Goal: Communication & Community: Answer question/provide support

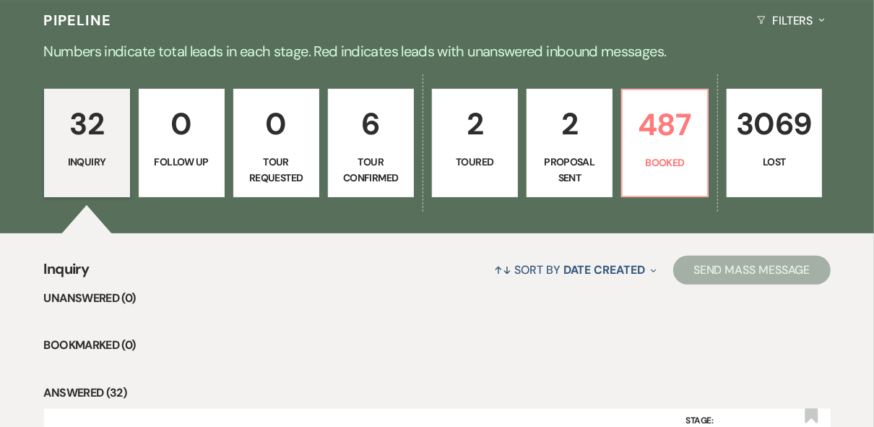
scroll to position [347, 0]
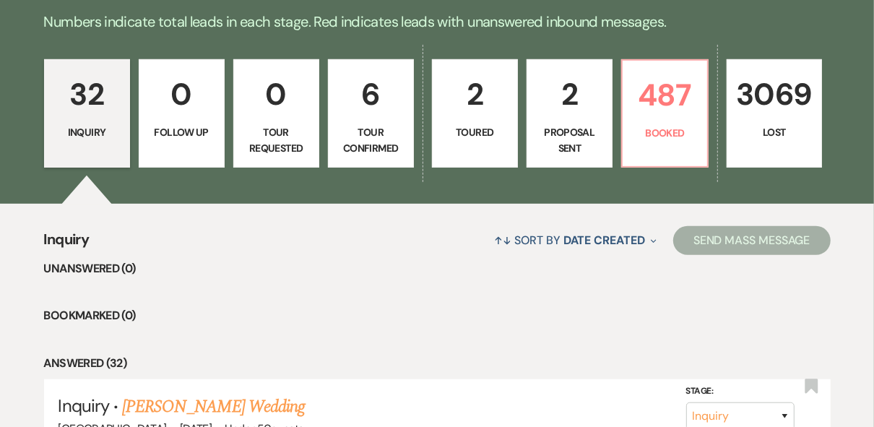
drag, startPoint x: 100, startPoint y: 131, endPoint x: 154, endPoint y: 147, distance: 55.8
click at [101, 130] on p "Inquiry" at bounding box center [86, 132] width 67 height 16
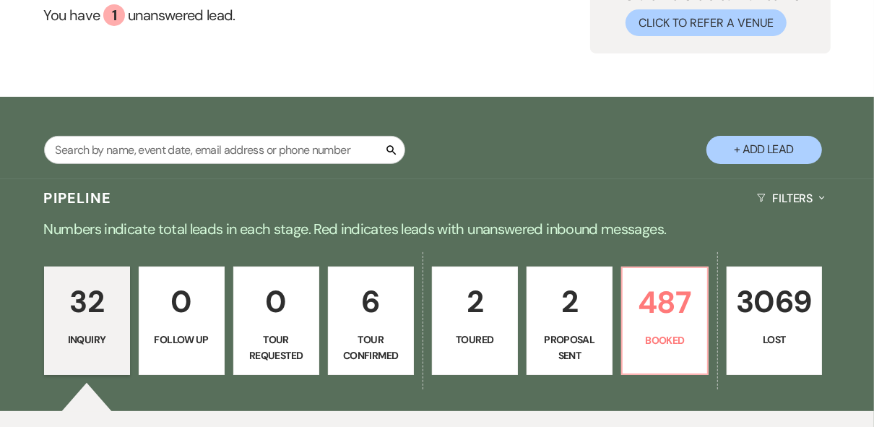
scroll to position [116, 0]
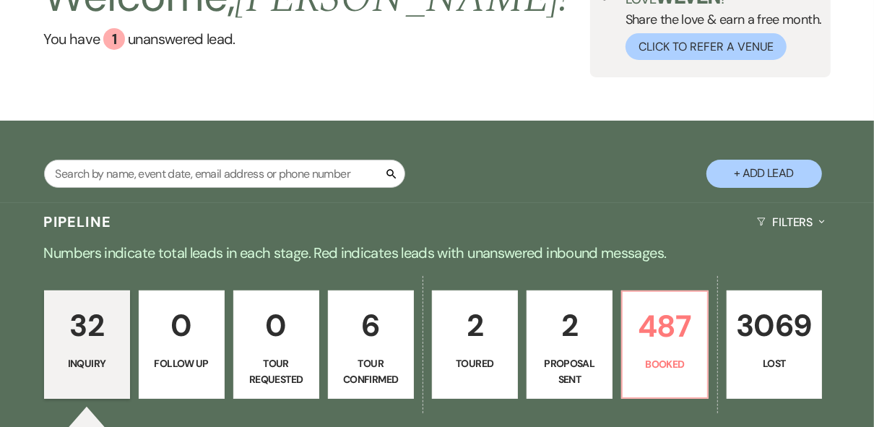
click at [362, 347] on p "6" at bounding box center [370, 325] width 67 height 48
select select "4"
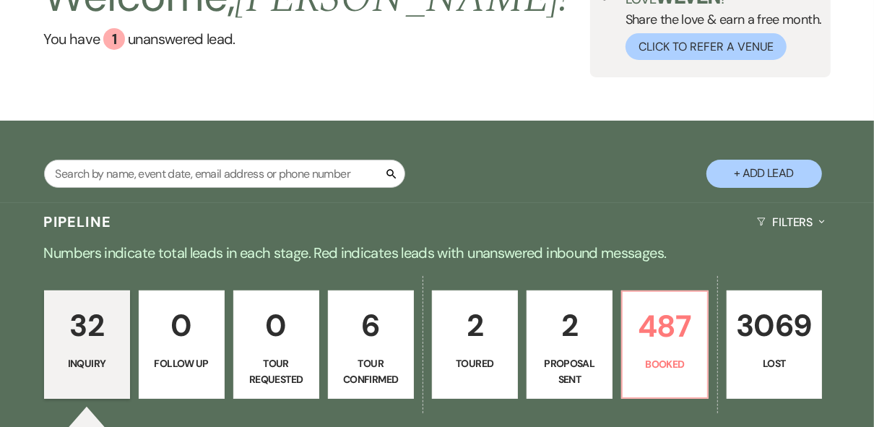
select select "4"
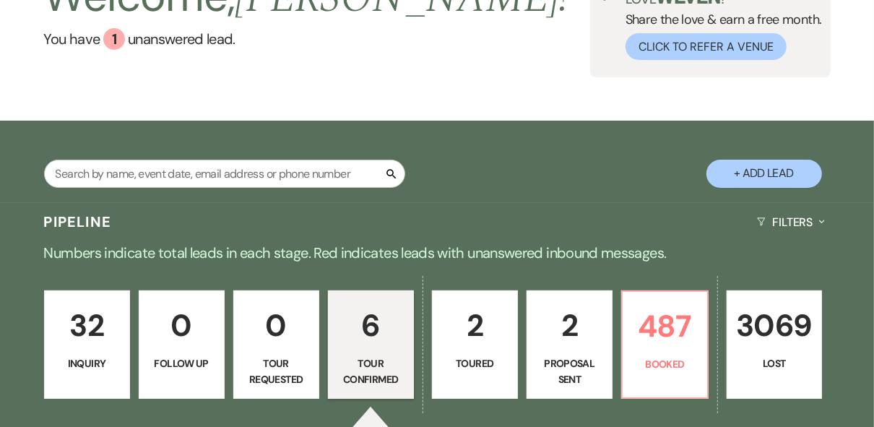
select select "4"
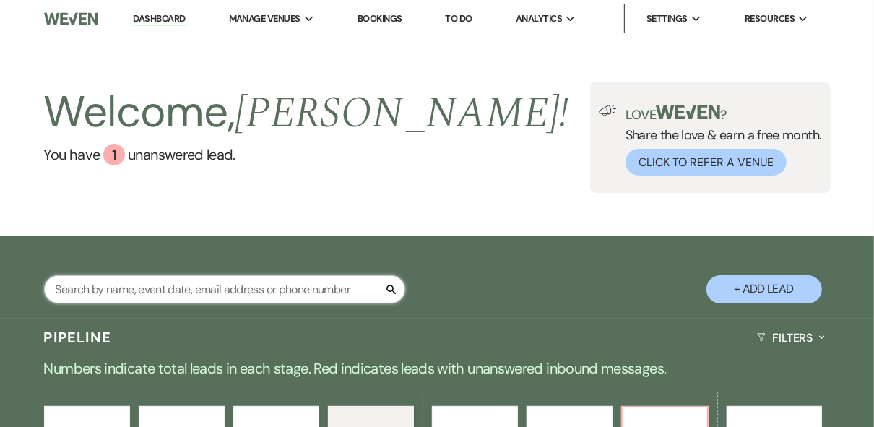
click at [98, 285] on input "text" at bounding box center [224, 289] width 361 height 28
type input "maddie"
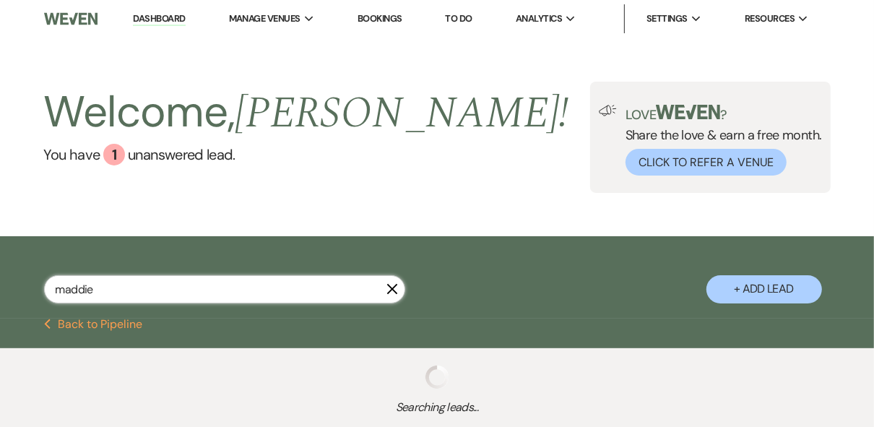
select select "8"
select select "5"
select select "8"
select select "5"
select select "8"
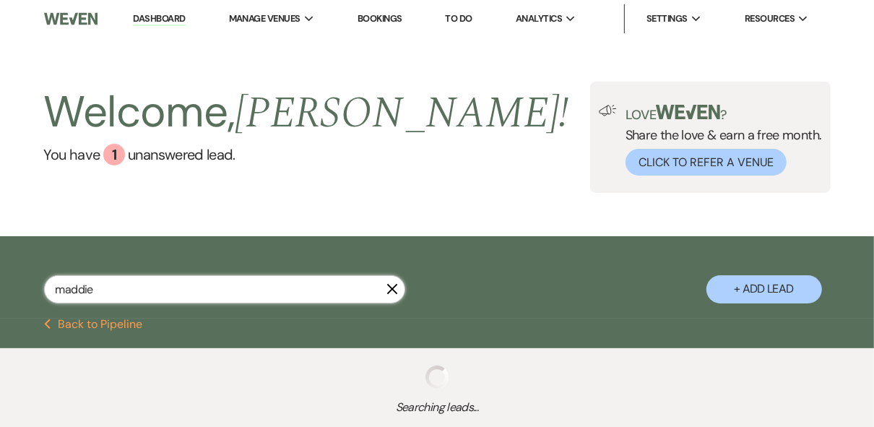
select select "5"
select select "8"
select select "5"
select select "8"
select select "5"
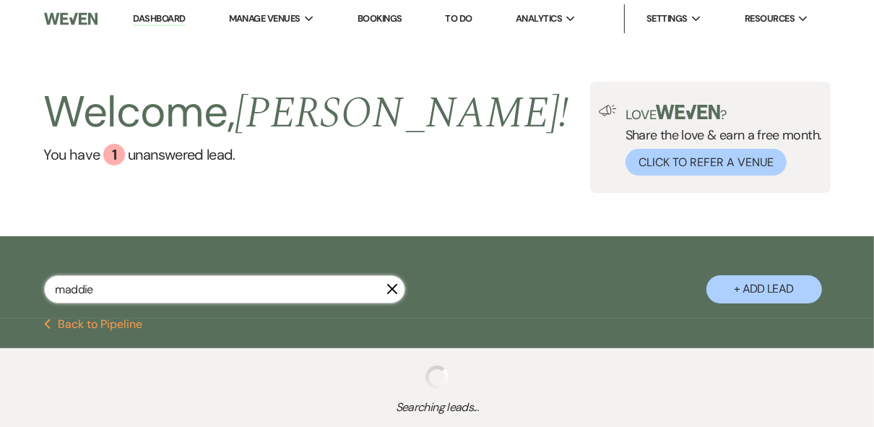
select select "8"
select select "5"
select select "8"
select select "5"
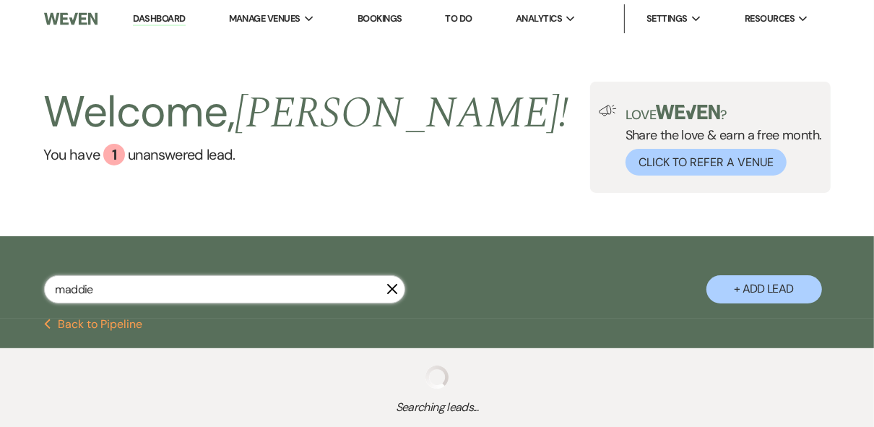
select select "8"
select select "5"
select select "8"
select select "5"
select select "8"
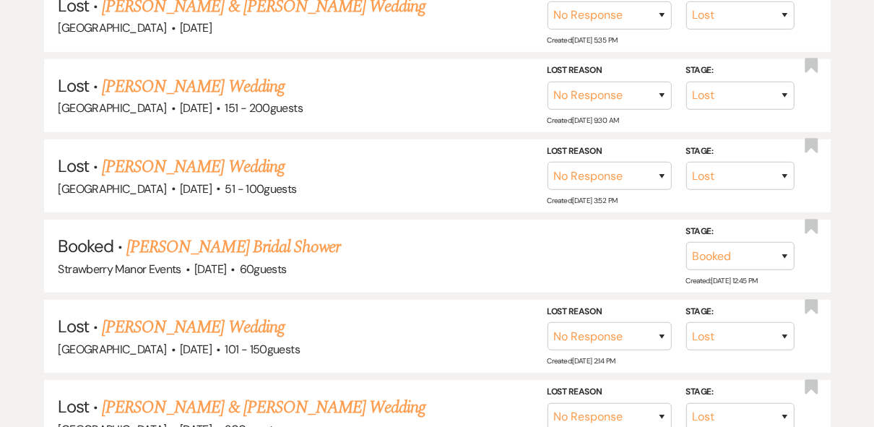
scroll to position [278, 0]
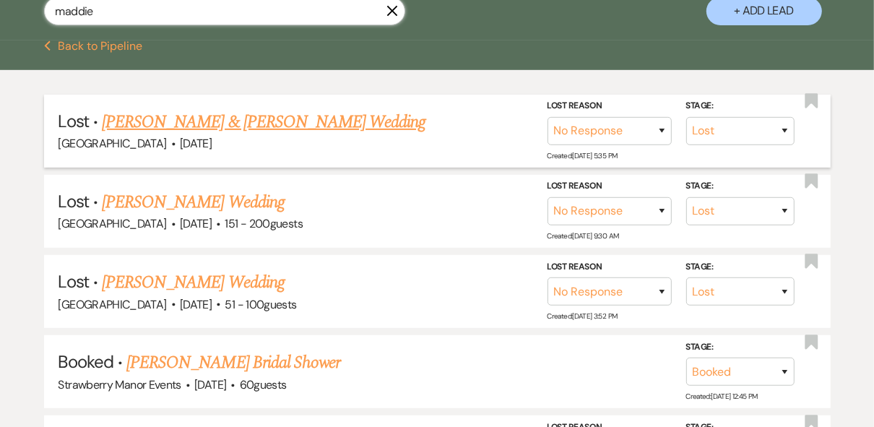
type input "maddie"
click at [291, 122] on link "[PERSON_NAME] & [PERSON_NAME] Wedding" at bounding box center [264, 122] width 324 height 26
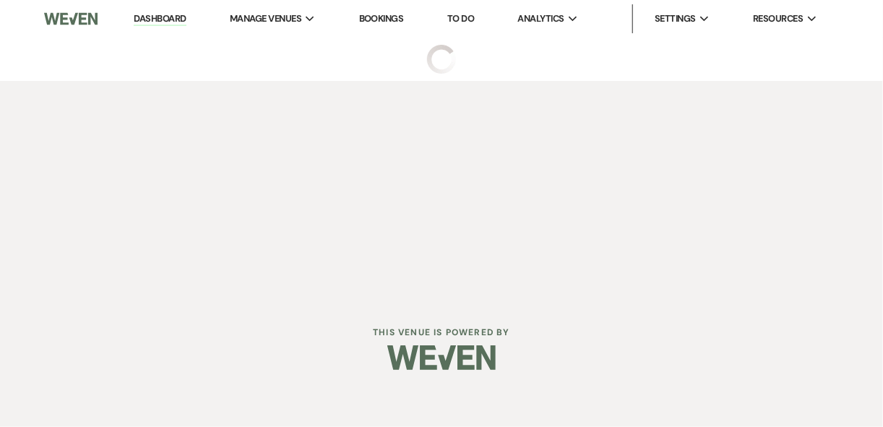
select select "8"
select select "5"
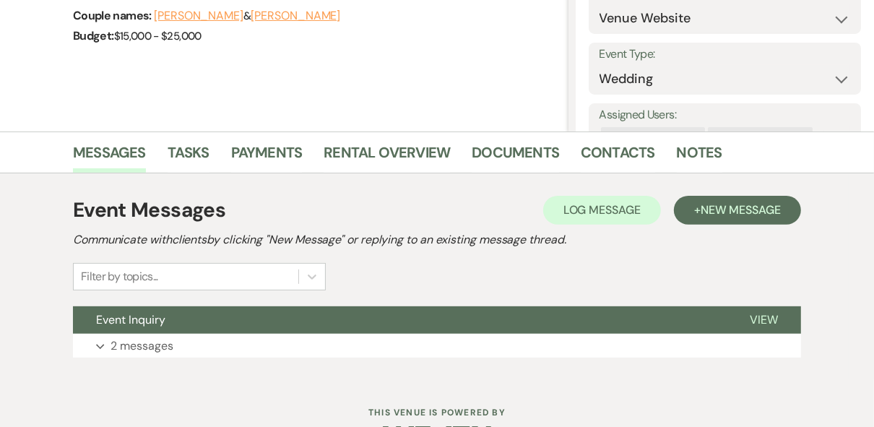
scroll to position [276, 0]
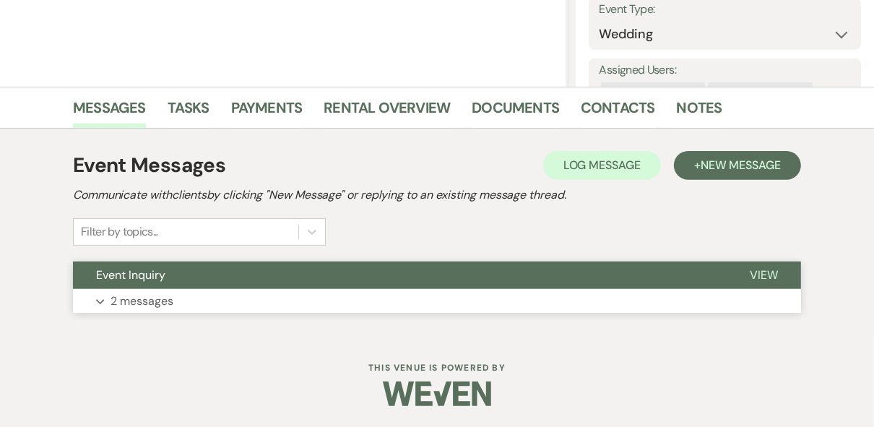
click at [771, 279] on span "View" at bounding box center [764, 274] width 28 height 15
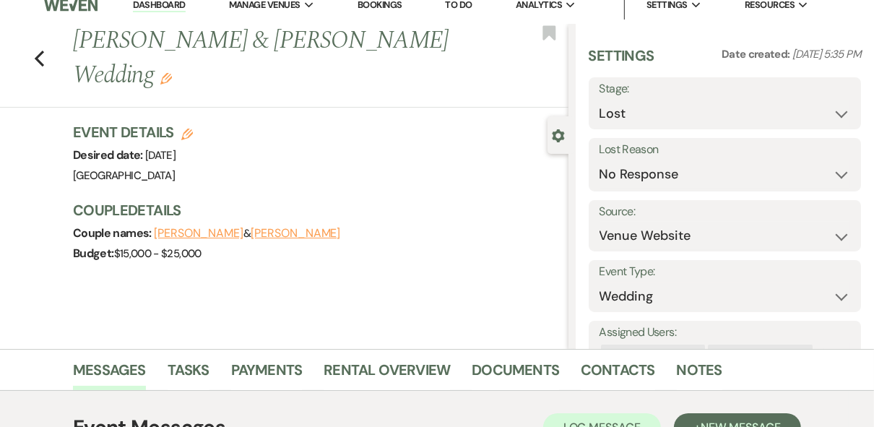
scroll to position [0, 0]
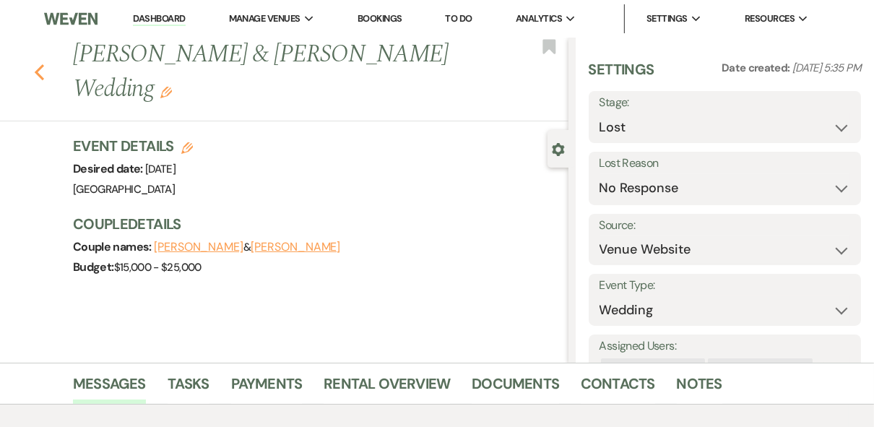
click at [40, 73] on icon "Previous" at bounding box center [39, 72] width 11 height 17
select select "8"
select select "5"
select select "8"
select select "5"
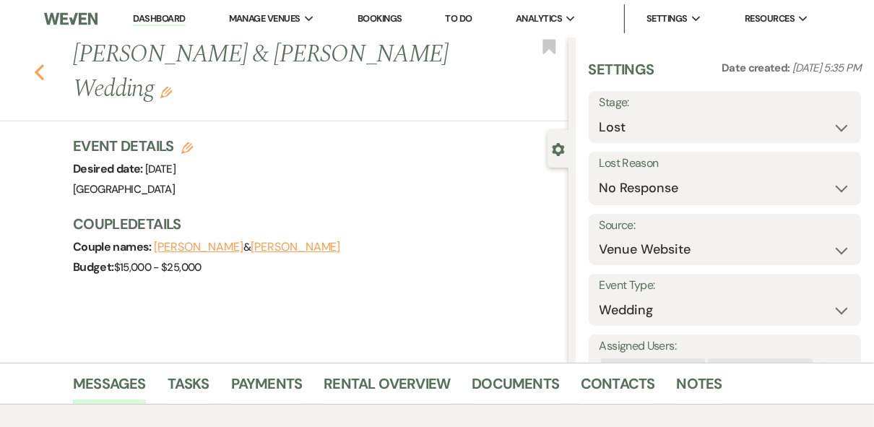
select select "8"
select select "5"
select select "8"
select select "5"
select select "8"
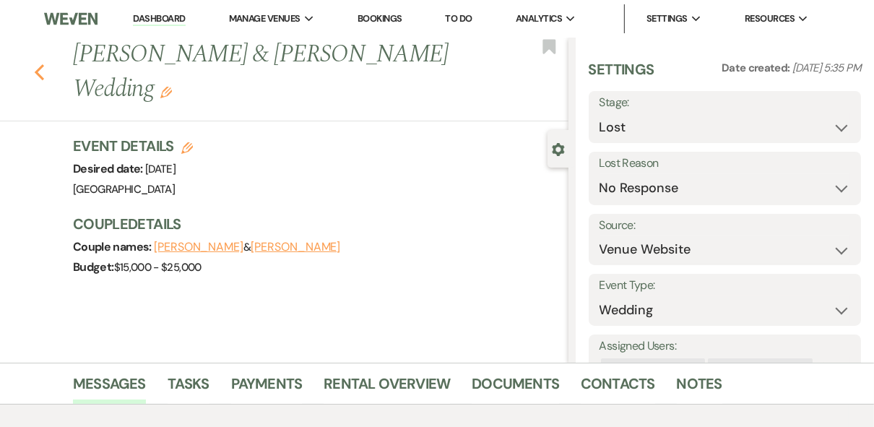
select select "5"
select select "8"
select select "5"
select select "8"
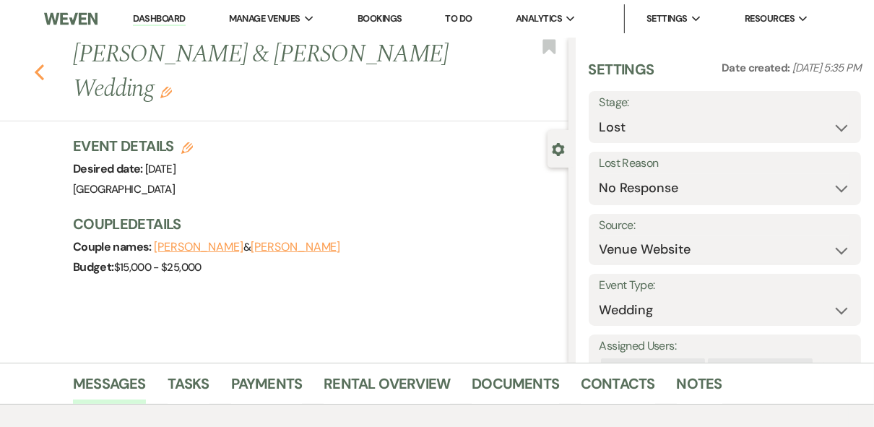
select select "5"
select select "8"
select select "5"
select select "8"
select select "5"
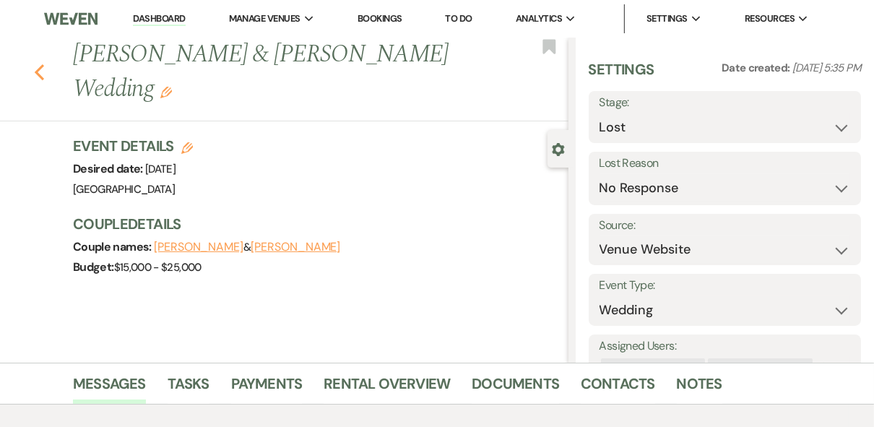
select select "8"
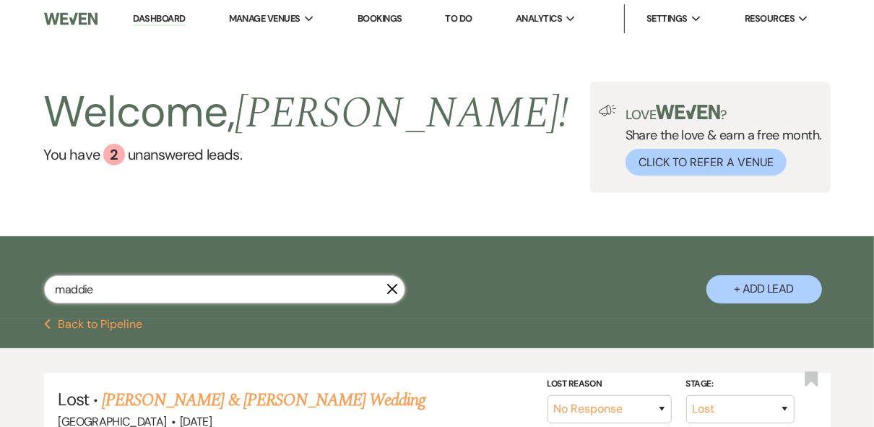
drag, startPoint x: 38, startPoint y: 285, endPoint x: -3, endPoint y: 283, distance: 40.5
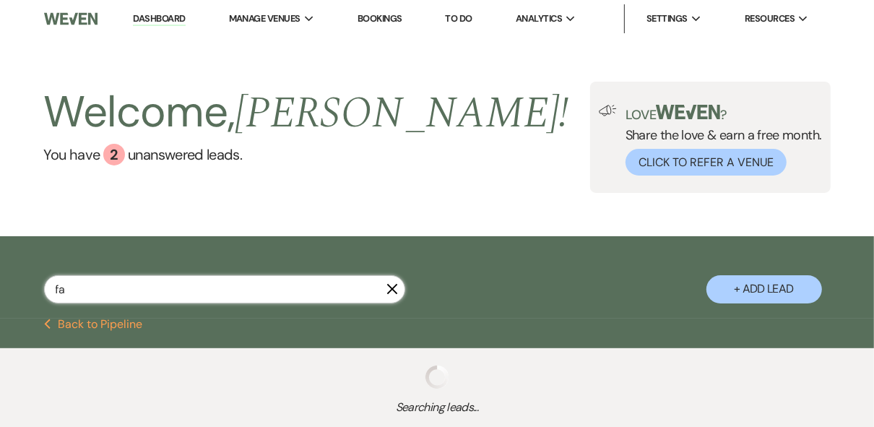
type input "fau"
select select "8"
select select "5"
select select "8"
select select "5"
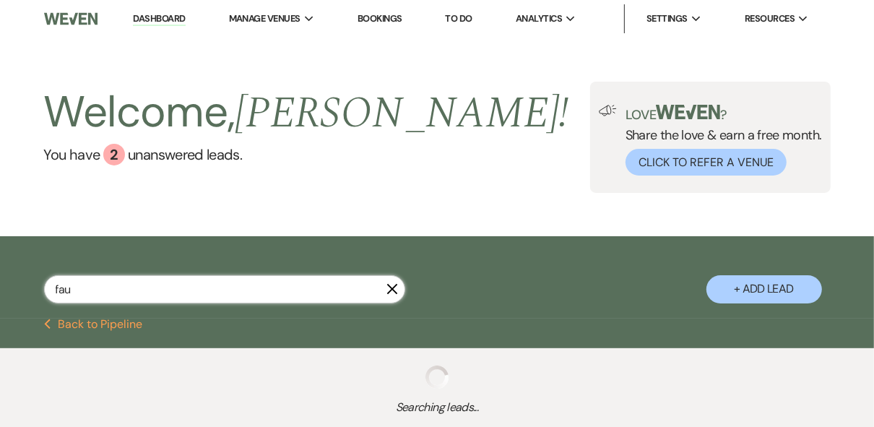
select select "8"
select select "4"
select select "8"
select select "5"
select select "8"
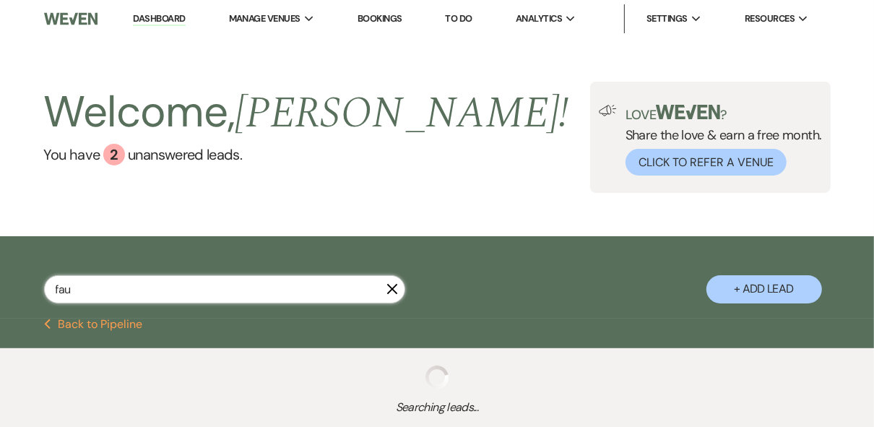
select select "5"
select select "8"
select select "4"
select select "8"
select select "5"
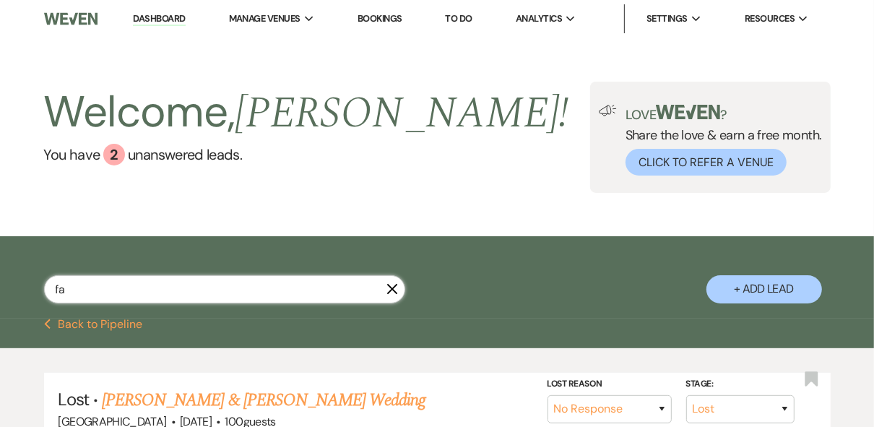
type input "f"
type input "gau"
select select "8"
select select "5"
select select "8"
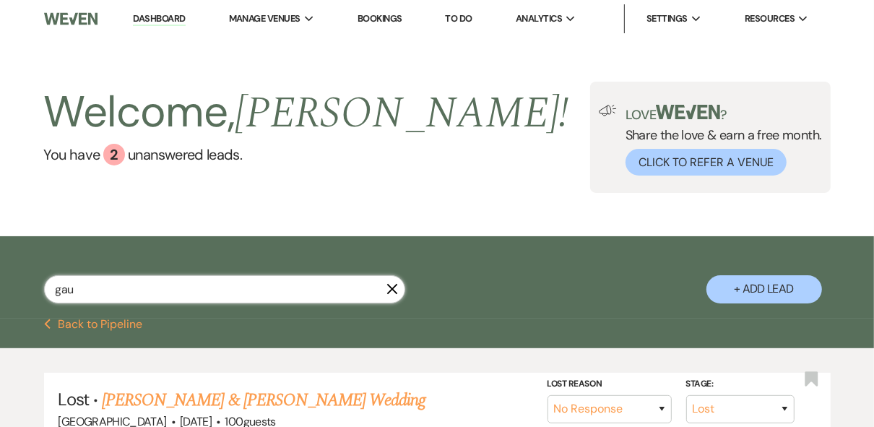
select select "5"
select select "8"
select select "5"
select select "8"
select select "5"
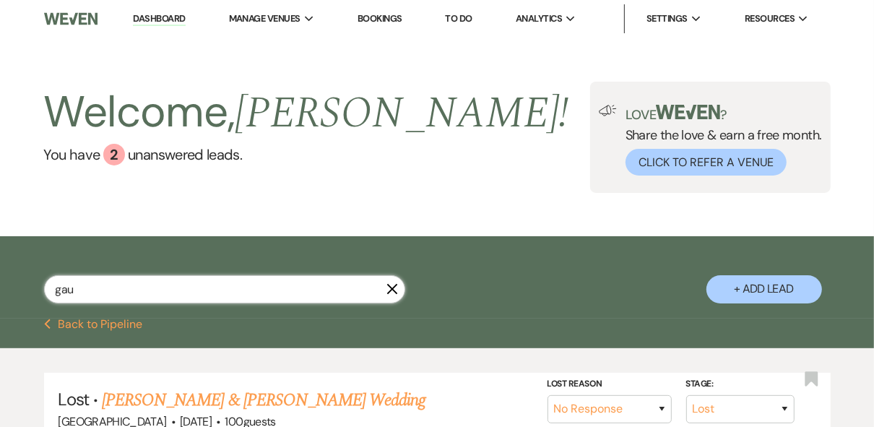
select select "8"
select select "5"
select select "8"
select select "5"
select select "8"
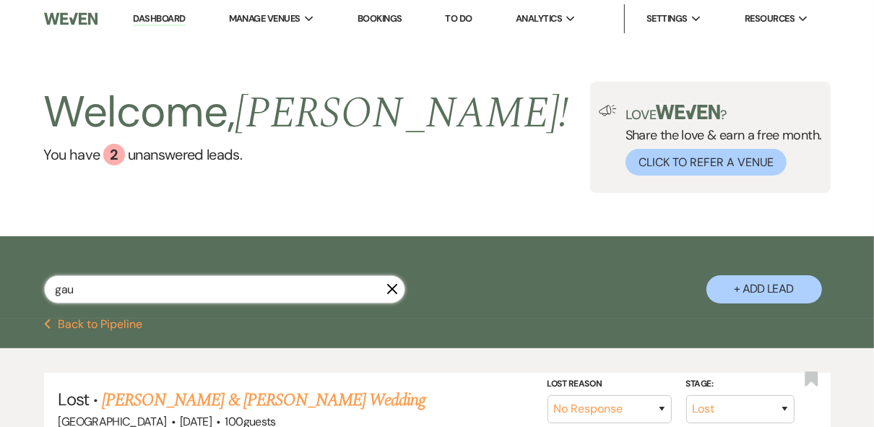
select select "5"
select select "8"
select select "5"
select select "8"
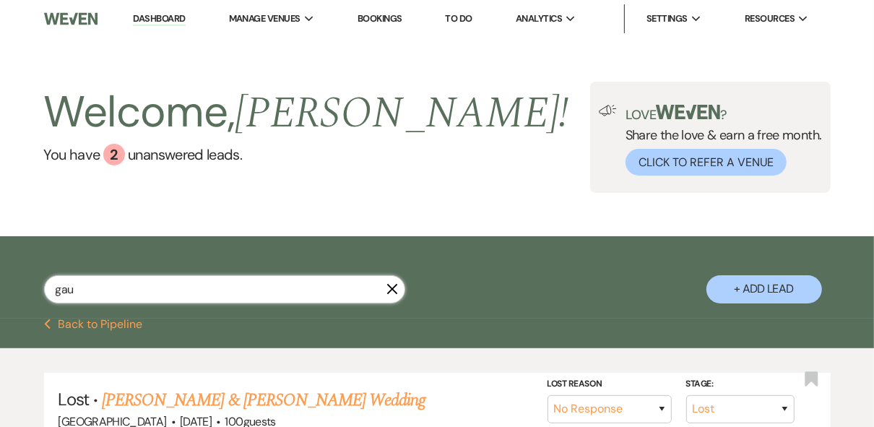
select select "8"
select select "5"
select select "8"
select select "5"
select select "8"
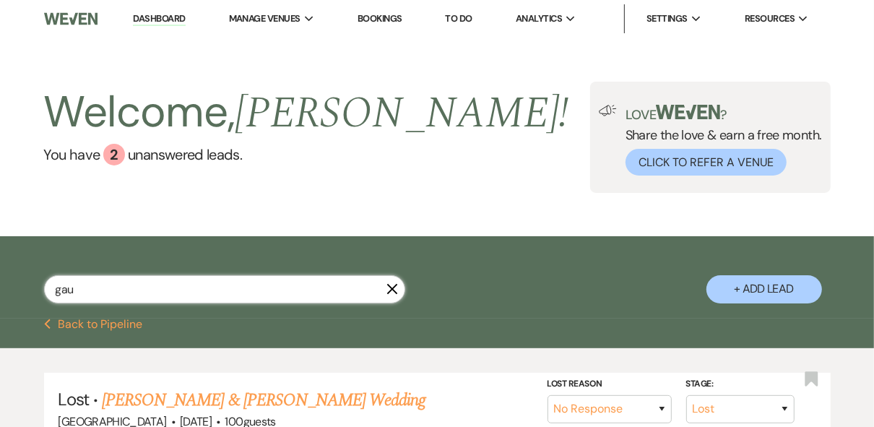
select select "5"
drag, startPoint x: 82, startPoint y: 290, endPoint x: 48, endPoint y: 279, distance: 35.9
click at [38, 291] on div "gau X + Add Lead" at bounding box center [437, 279] width 874 height 72
type input "madison"
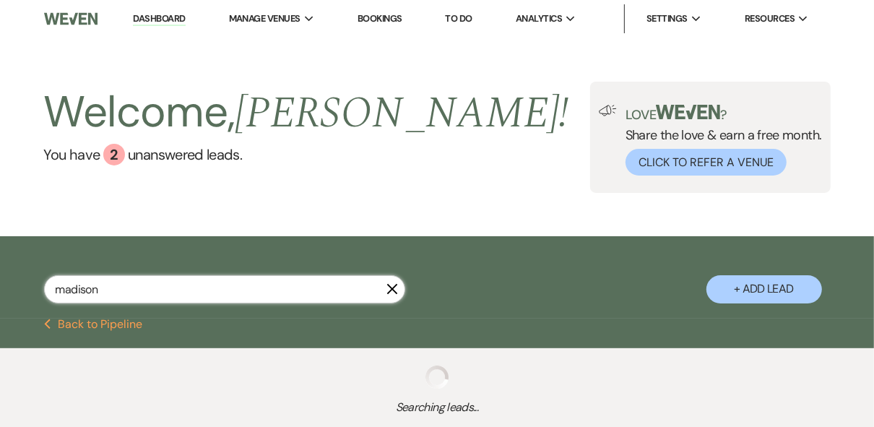
select select "8"
select select "5"
select select "8"
select select "5"
select select "8"
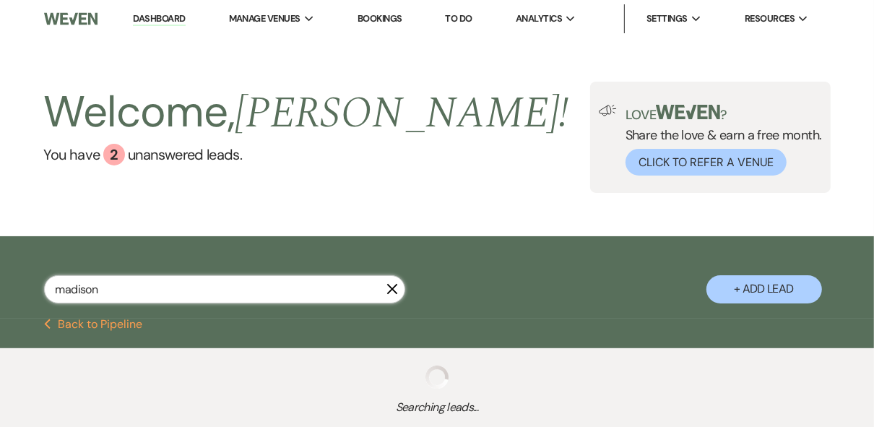
select select "5"
select select "8"
select select "4"
select select "8"
select select "5"
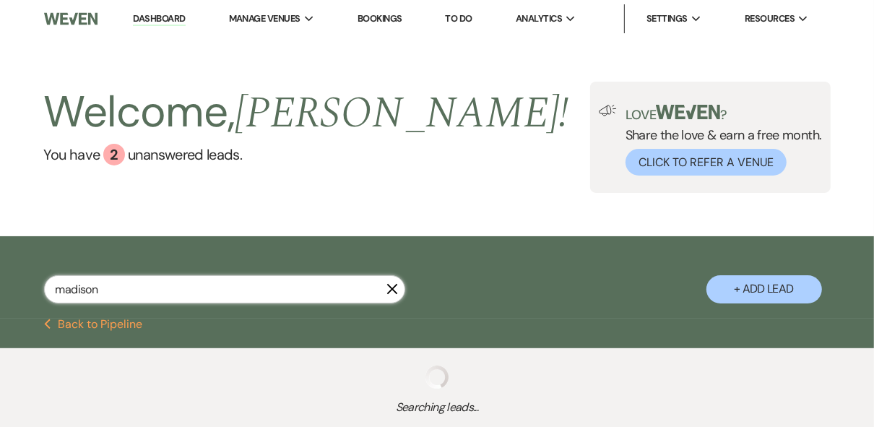
select select "8"
select select "5"
select select "8"
select select "4"
select select "8"
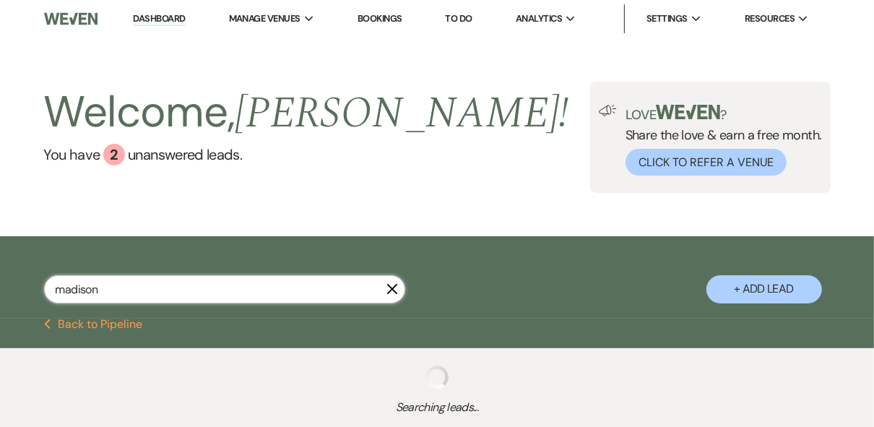
select select "4"
select select "8"
select select "5"
select select "8"
select select "5"
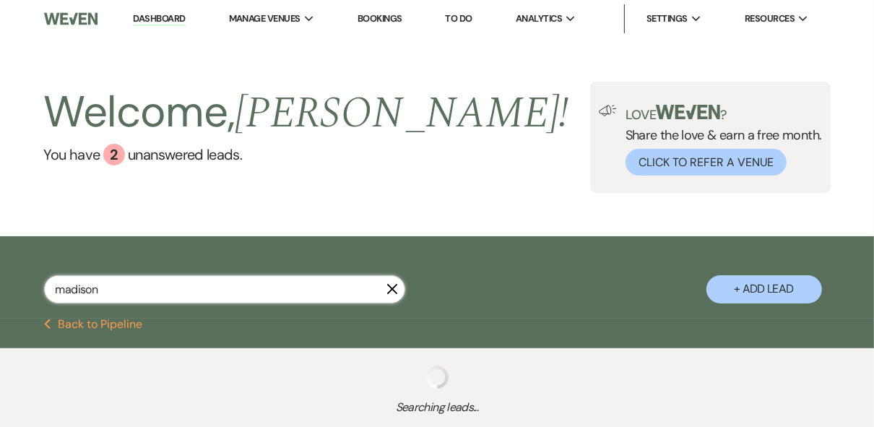
select select "8"
select select "5"
select select "8"
select select "5"
select select "8"
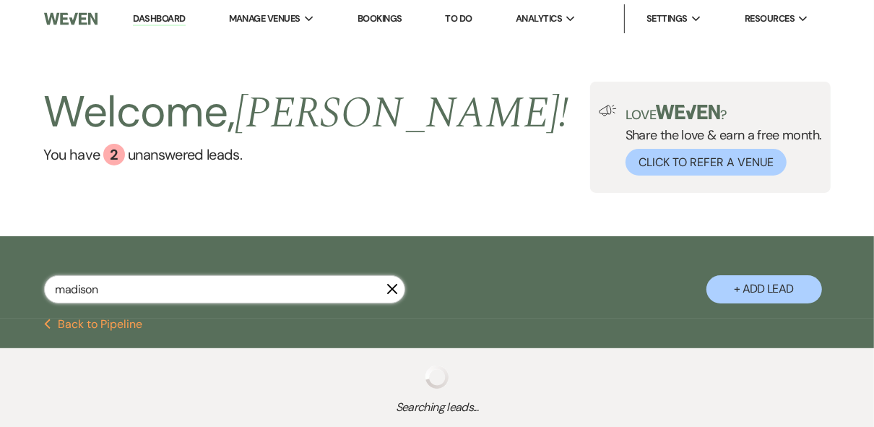
select select "5"
select select "8"
select select "5"
select select "8"
select select "5"
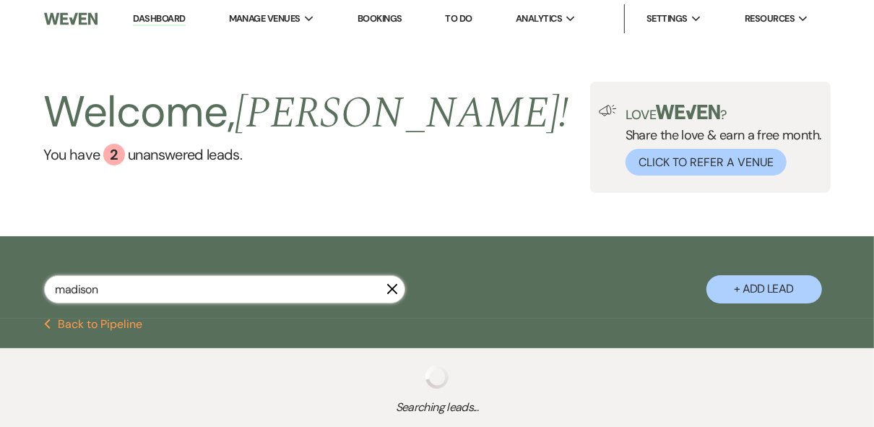
select select "8"
select select "5"
select select "8"
select select "4"
select select "8"
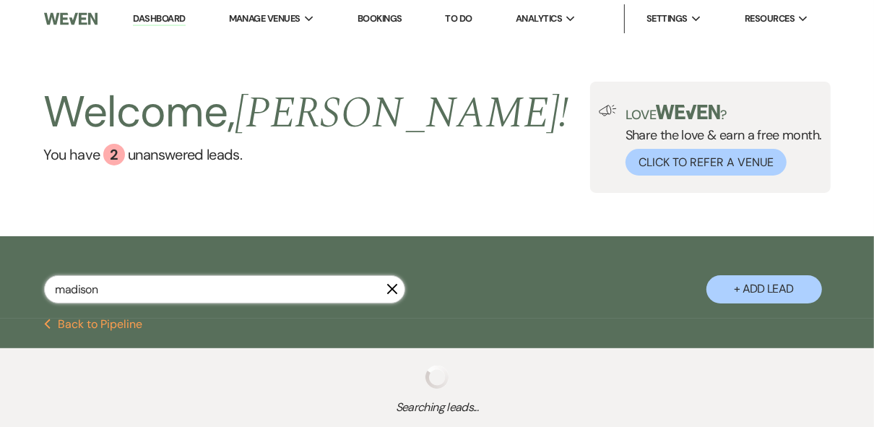
select select "5"
select select "8"
select select "5"
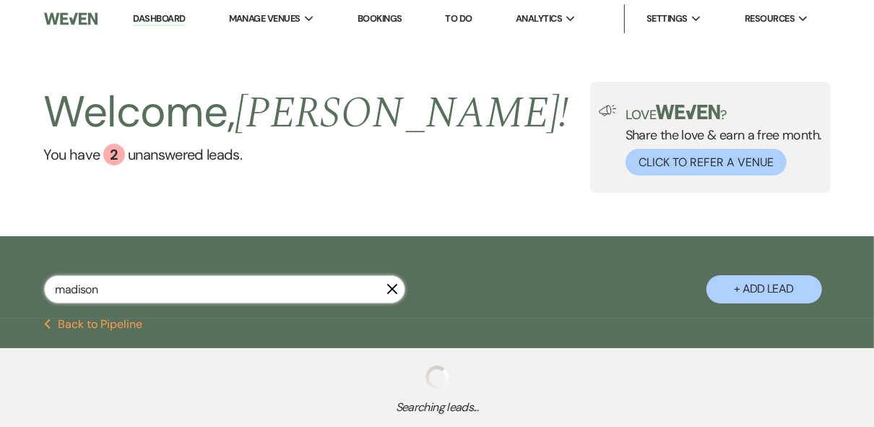
select select "8"
select select "5"
select select "8"
select select "5"
select select "8"
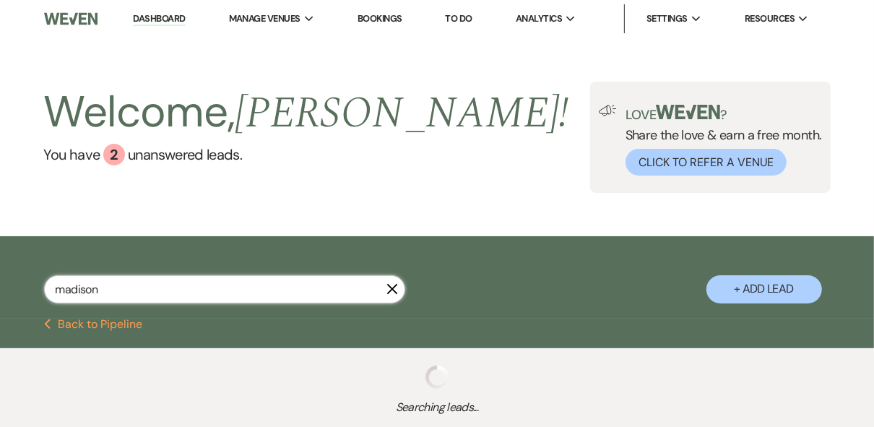
select select "11"
select select "8"
select select "5"
select select "8"
select select "7"
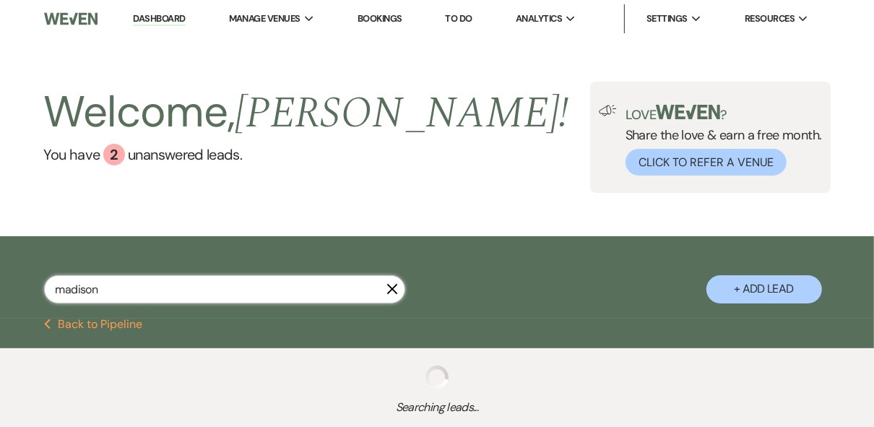
select select "8"
select select "5"
select select "8"
select select "4"
select select "8"
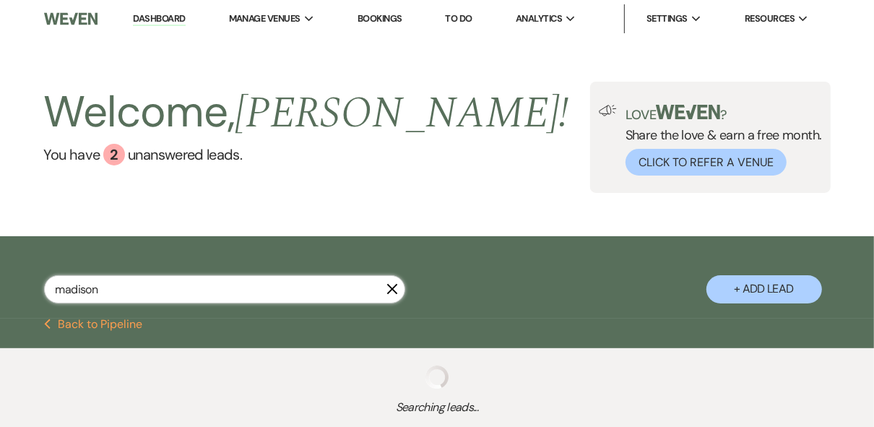
select select "5"
select select "8"
select select "4"
select select "8"
select select "5"
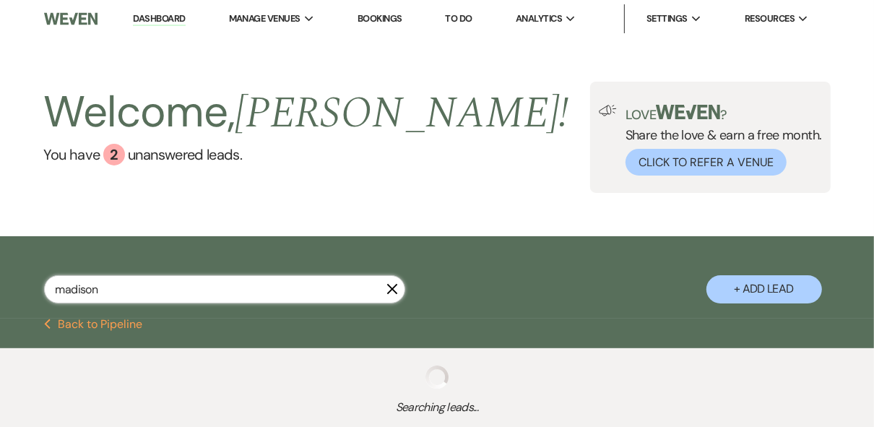
select select "8"
select select "5"
select select "8"
select select "9"
select select "8"
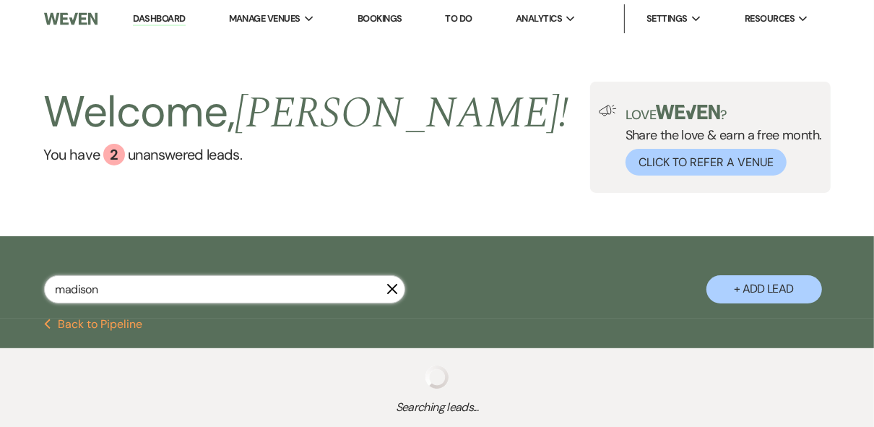
select select "5"
select select "8"
select select "5"
select select "8"
select select "5"
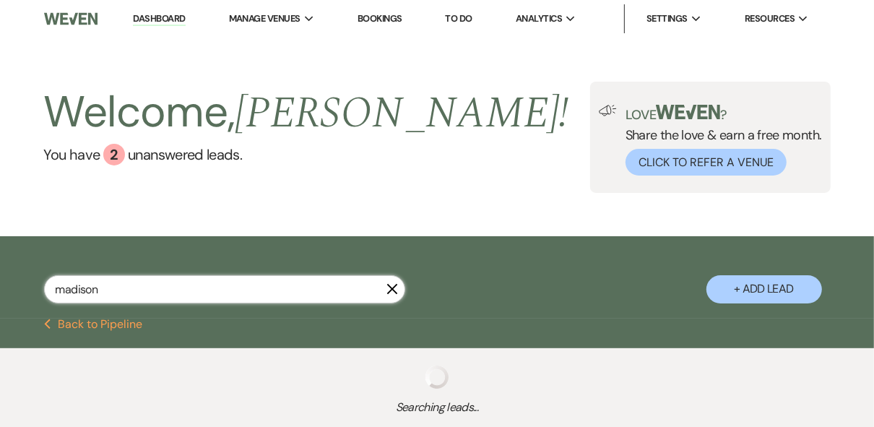
select select "8"
select select "5"
select select "8"
select select "5"
select select "8"
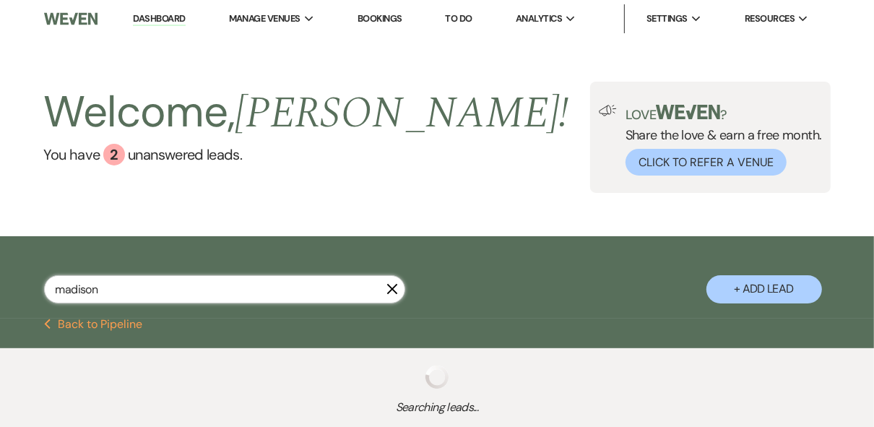
select select "5"
select select "8"
select select "5"
select select "8"
select select "5"
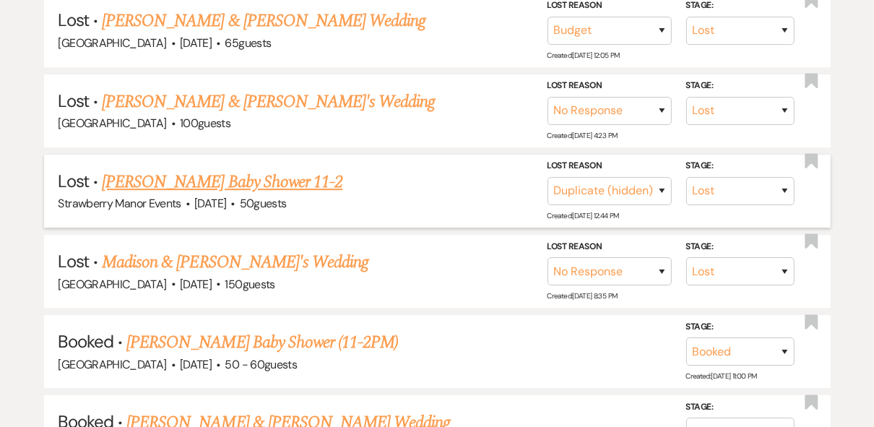
scroll to position [2889, 0]
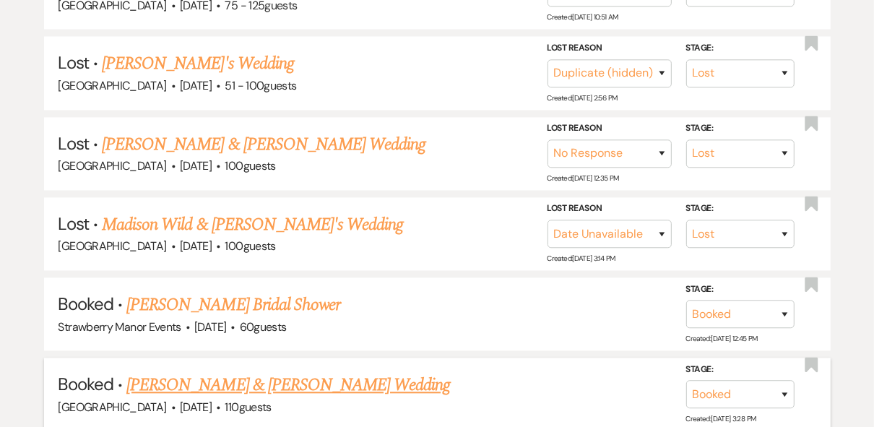
type input "madison"
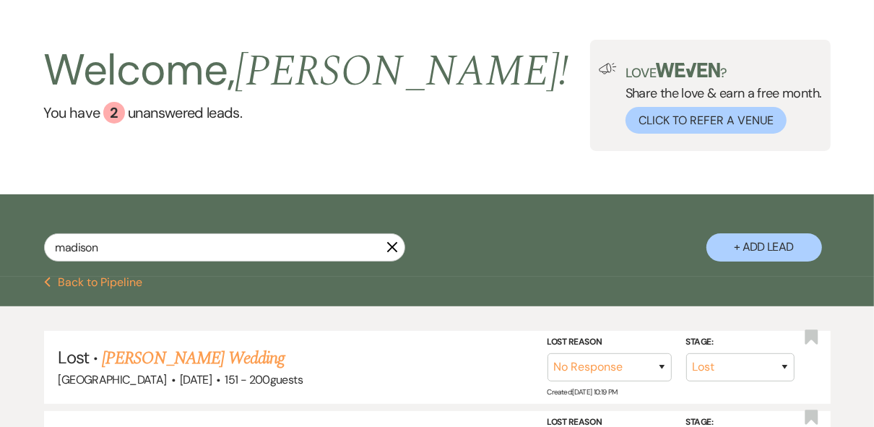
scroll to position [0, 0]
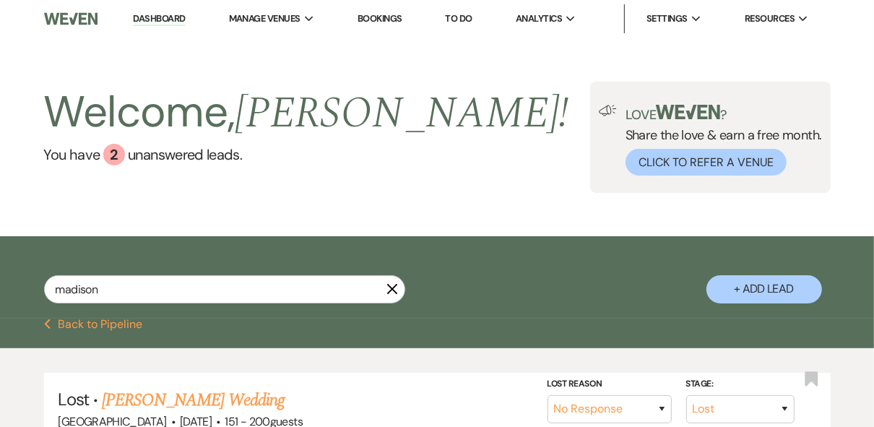
drag, startPoint x: 178, startPoint y: 23, endPoint x: 225, endPoint y: 80, distance: 74.4
click at [178, 25] on link "Dashboard" at bounding box center [159, 19] width 52 height 14
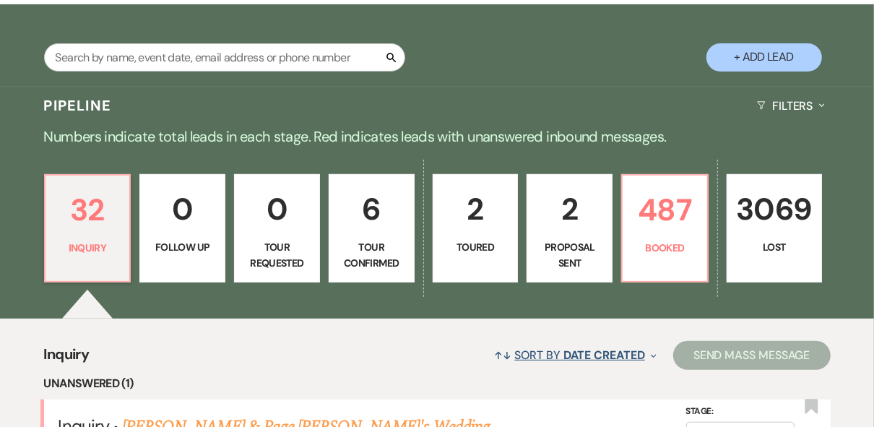
scroll to position [289, 0]
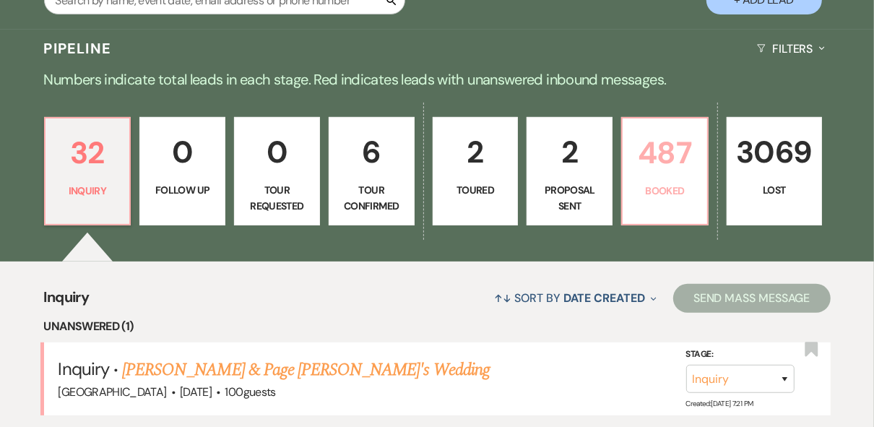
click at [677, 179] on link "487 Booked" at bounding box center [664, 171] width 87 height 108
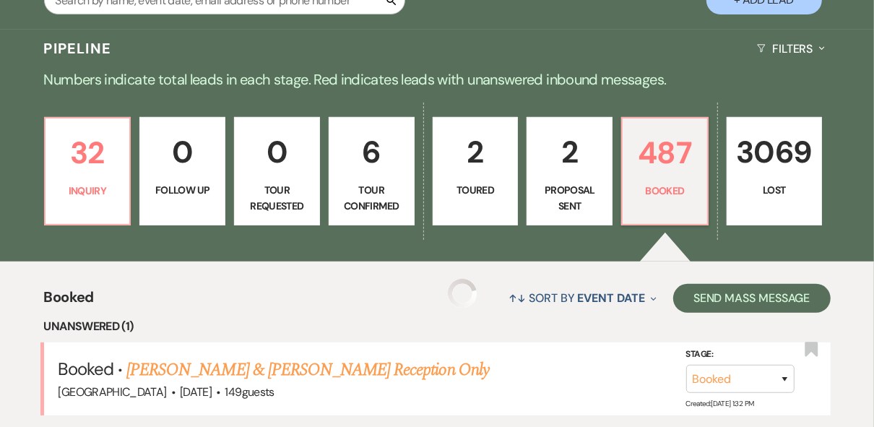
click at [380, 189] on p "Tour Confirmed" at bounding box center [371, 198] width 67 height 33
select select "4"
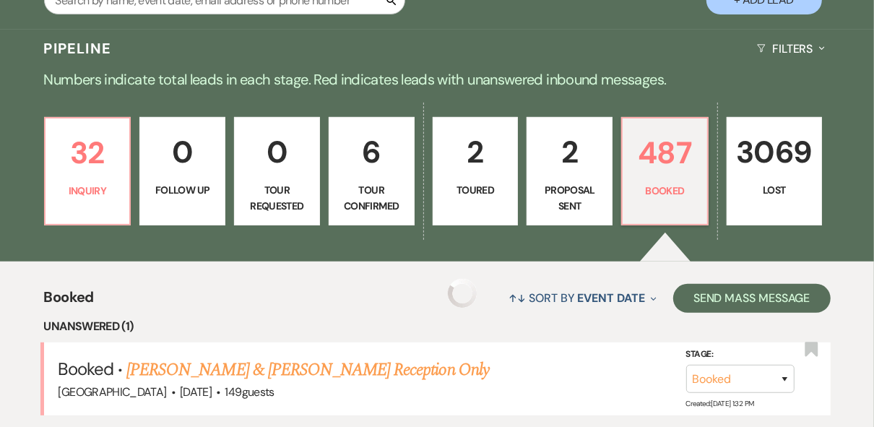
select select "4"
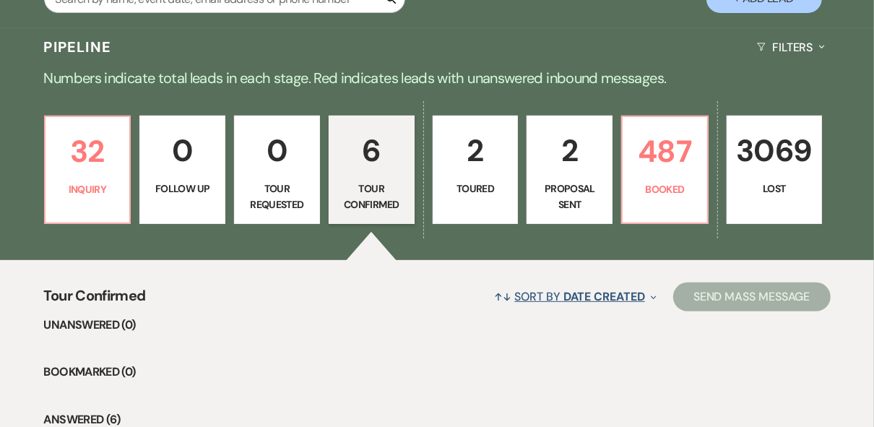
scroll to position [289, 0]
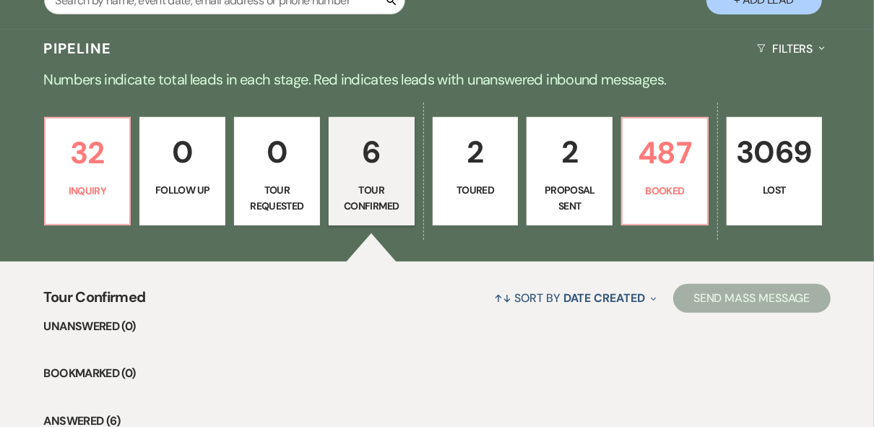
click at [748, 188] on p "Lost" at bounding box center [774, 190] width 76 height 16
select select "8"
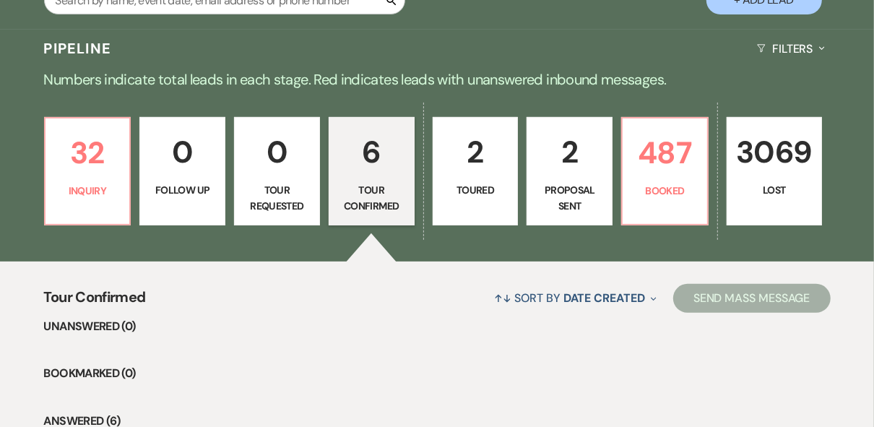
select select "8"
select select "5"
select select "8"
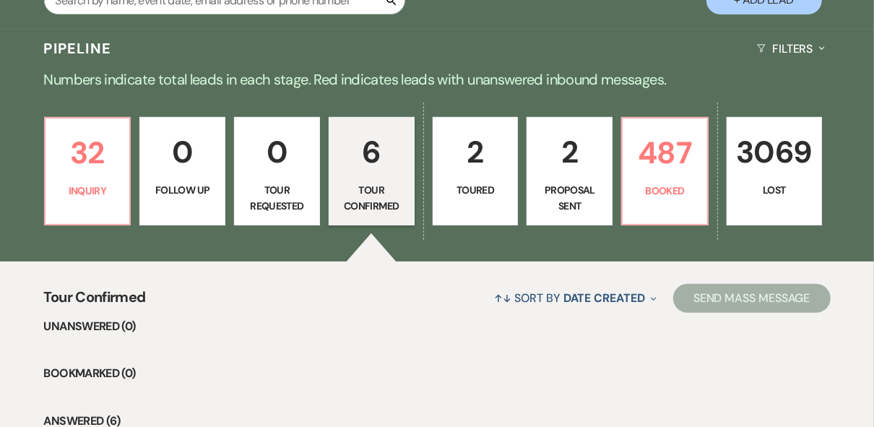
select select "5"
select select "8"
select select "5"
select select "8"
select select "11"
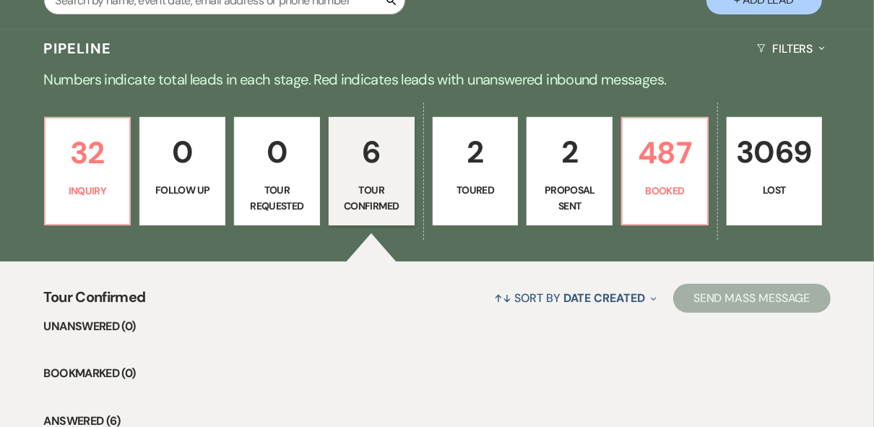
select select "8"
select select "5"
select select "8"
select select "5"
select select "8"
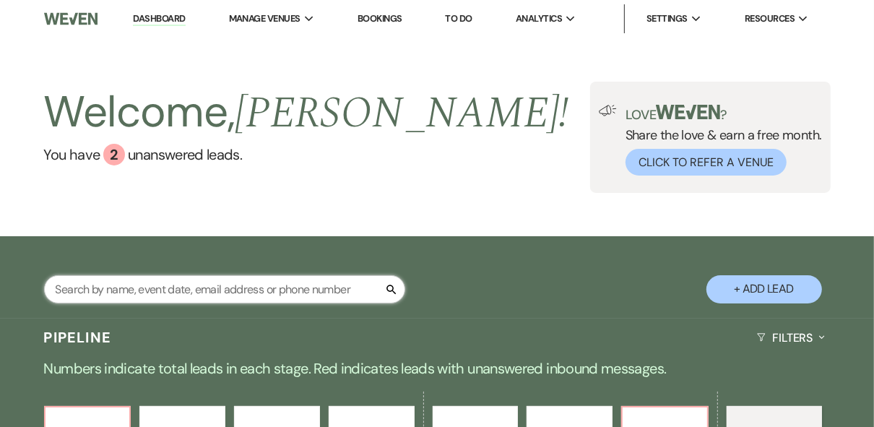
click at [147, 293] on input "text" at bounding box center [224, 289] width 361 height 28
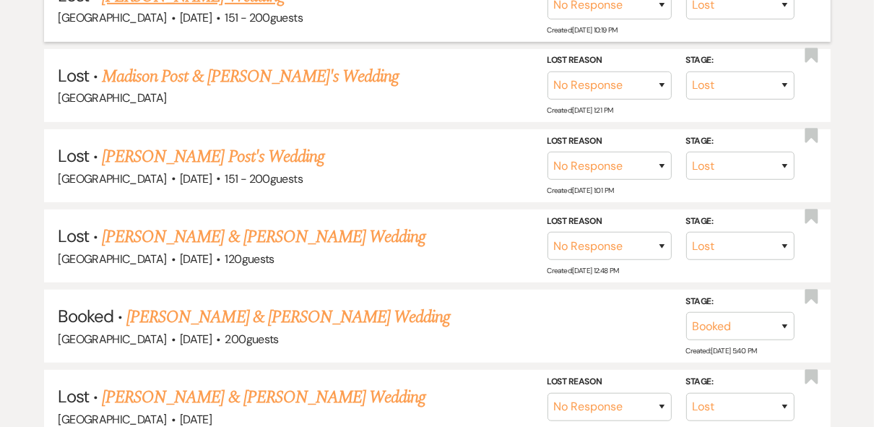
scroll to position [405, 0]
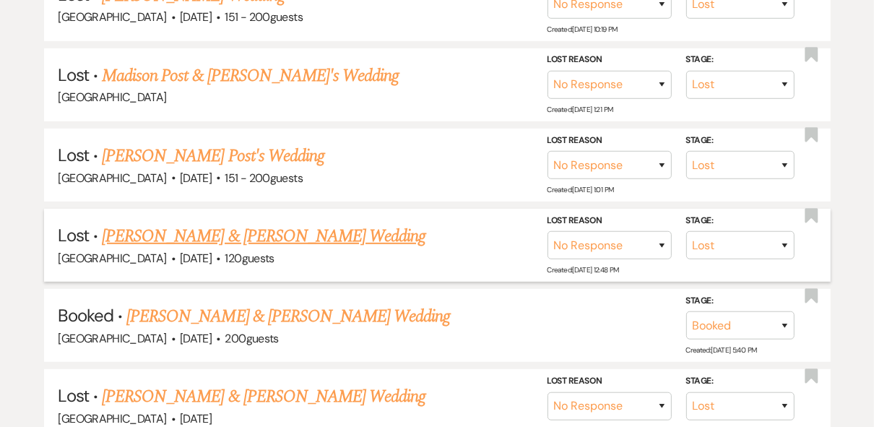
click at [339, 234] on link "[PERSON_NAME] & [PERSON_NAME] Wedding" at bounding box center [264, 236] width 324 height 26
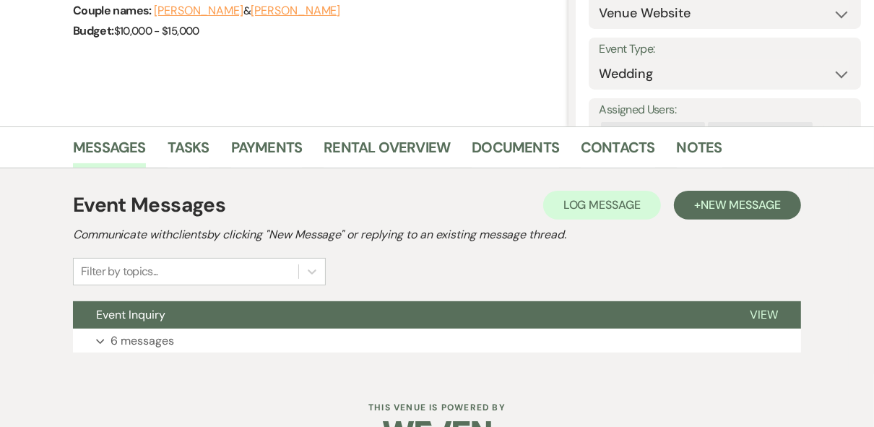
scroll to position [276, 0]
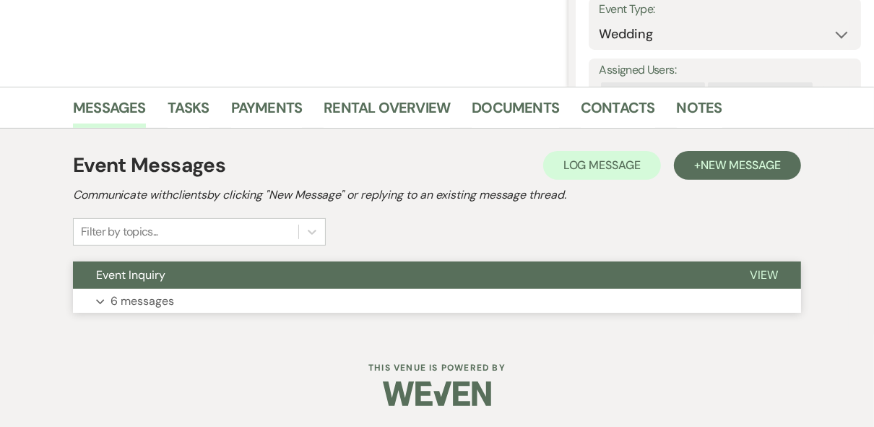
click at [761, 272] on span "View" at bounding box center [764, 274] width 28 height 15
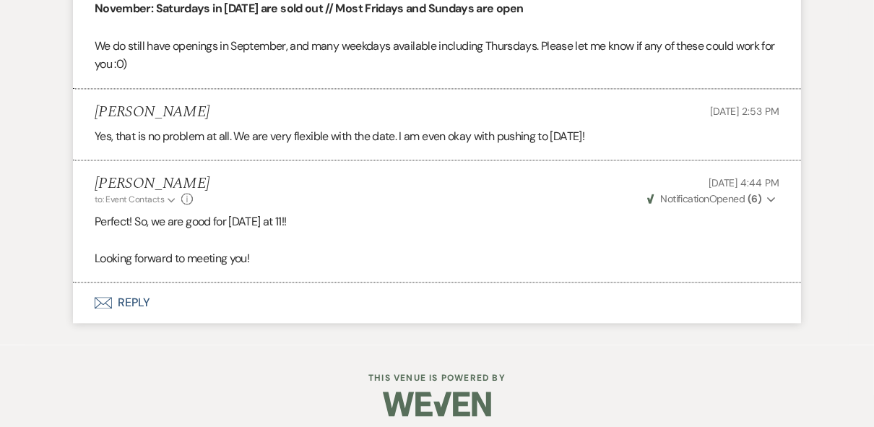
scroll to position [2011, 0]
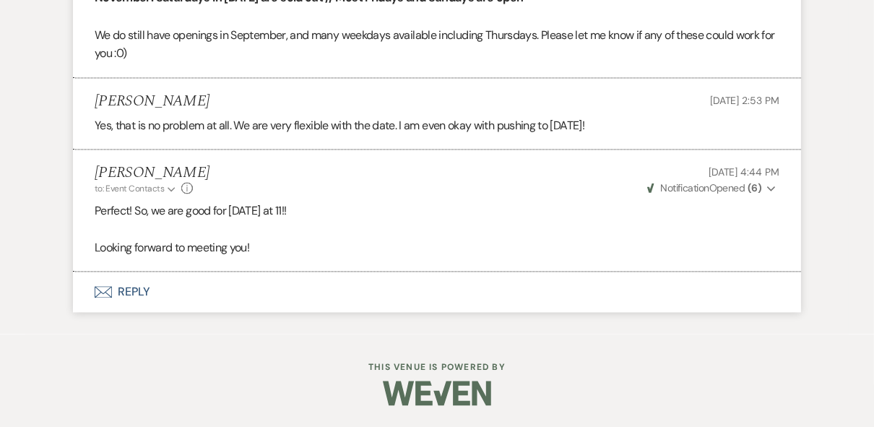
click at [139, 312] on button "Envelope Reply" at bounding box center [437, 292] width 728 height 40
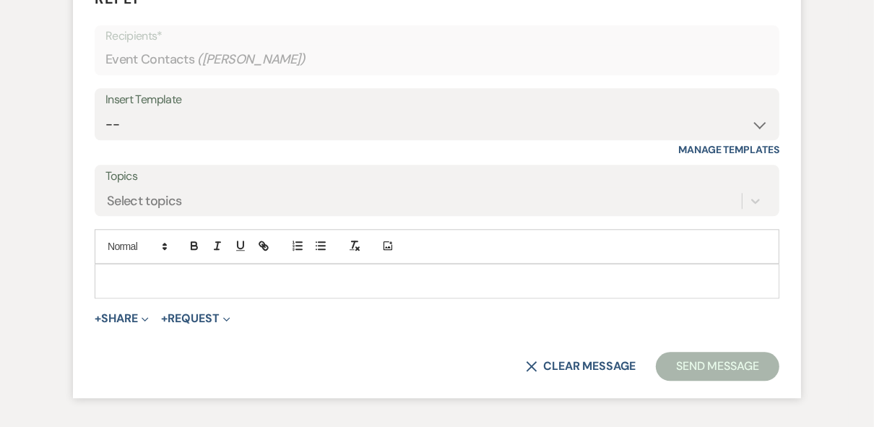
scroll to position [2309, 0]
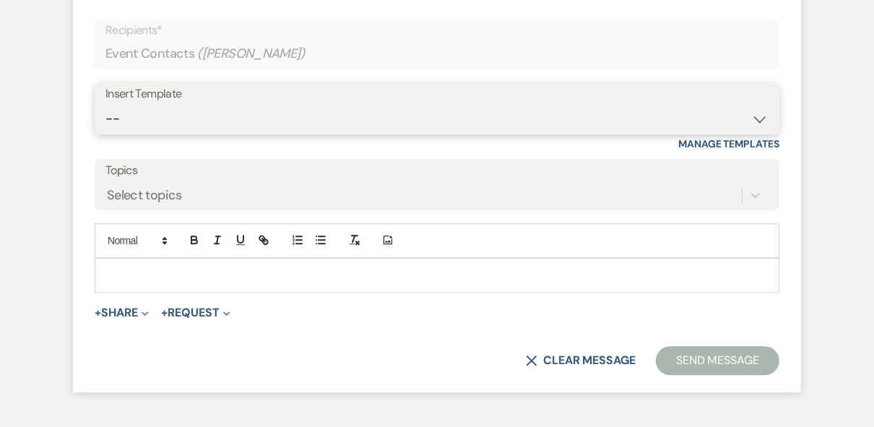
click at [183, 133] on select "-- Weven Planning Portal Introduction (Booked Events) Private Party Inquiry Res…" at bounding box center [436, 119] width 663 height 28
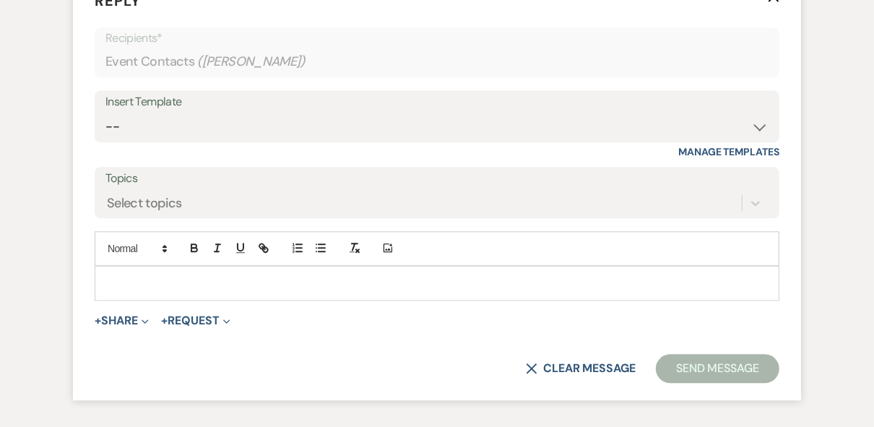
scroll to position [2367, 0]
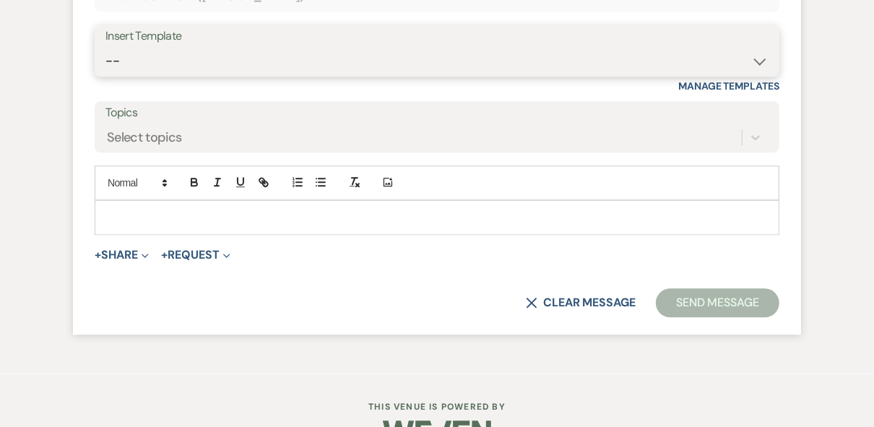
click at [243, 75] on select "-- Weven Planning Portal Introduction (Booked Events) Private Party Inquiry Res…" at bounding box center [436, 61] width 663 height 28
click at [105, 75] on select "-- Weven Planning Portal Introduction (Booked Events) Private Party Inquiry Res…" at bounding box center [436, 61] width 663 height 28
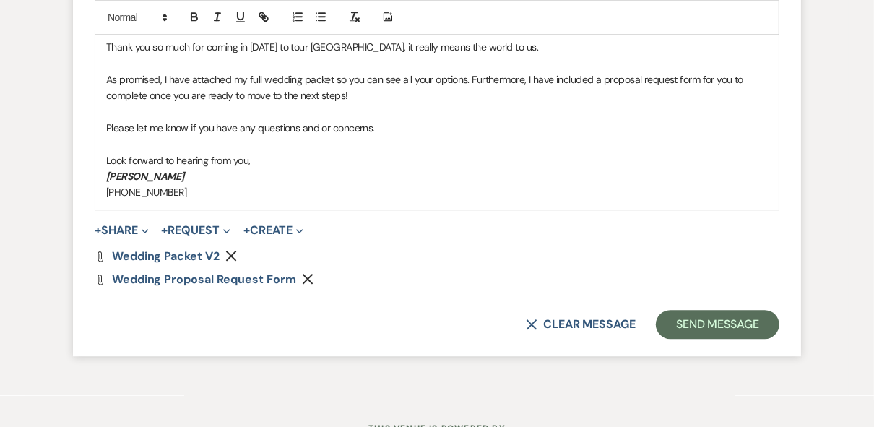
scroll to position [2541, 0]
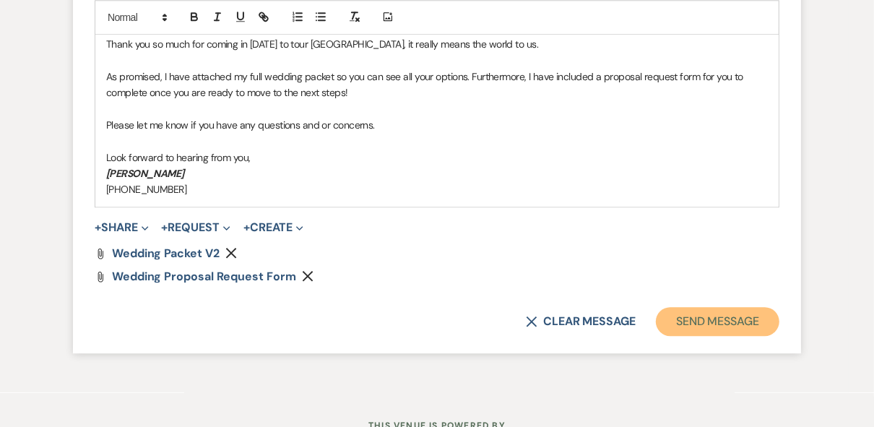
click at [725, 336] on button "Send Message" at bounding box center [718, 321] width 124 height 29
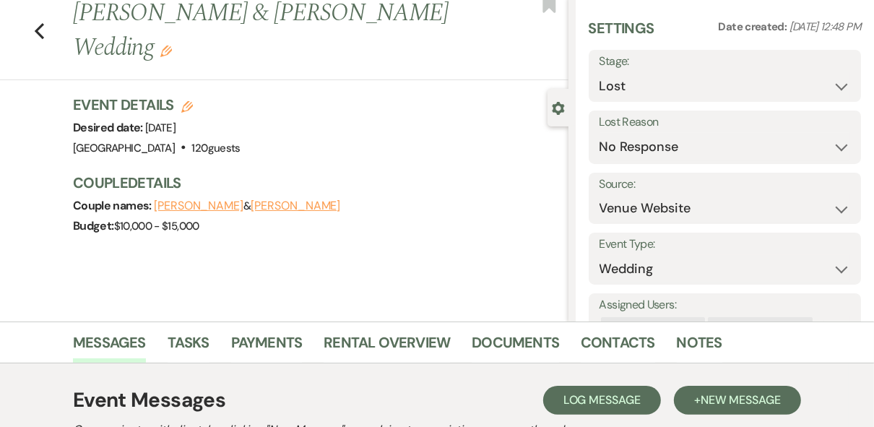
scroll to position [0, 0]
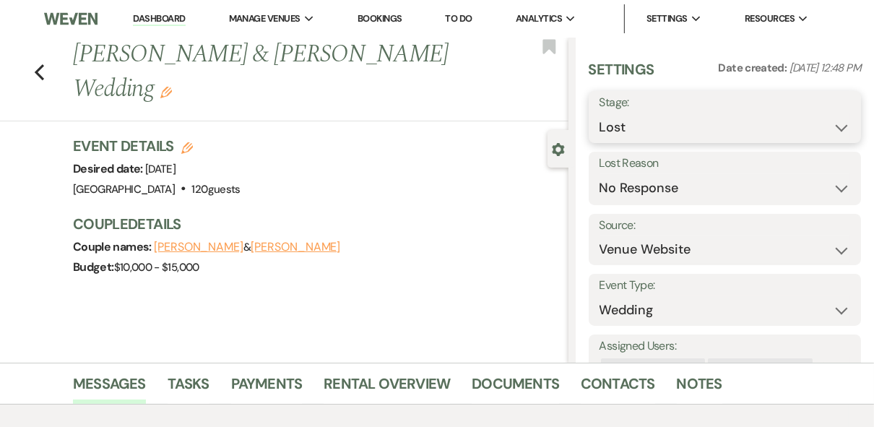
click at [828, 134] on select "Inquiry Follow Up Tour Requested Tour Confirmed Toured Proposal Sent Booked Lost" at bounding box center [725, 127] width 251 height 28
click at [600, 113] on select "Inquiry Follow Up Tour Requested Tour Confirmed Toured Proposal Sent Booked Lost" at bounding box center [725, 127] width 251 height 28
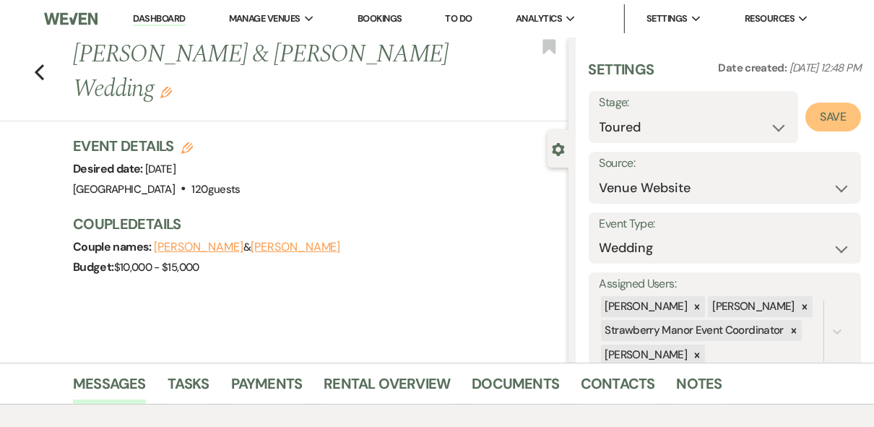
click at [833, 124] on button "Save" at bounding box center [833, 117] width 56 height 29
